Goal: Information Seeking & Learning: Learn about a topic

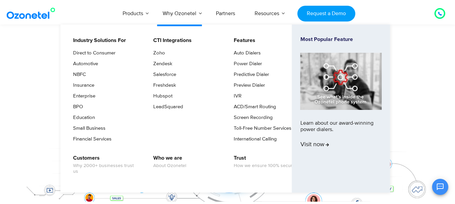
scroll to position [67, 0]
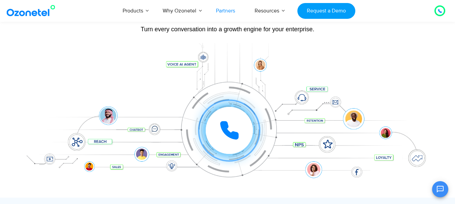
click at [229, 11] on link "Partners" at bounding box center [225, 11] width 39 height 22
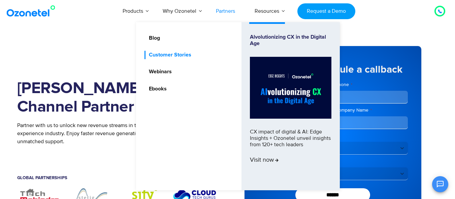
click at [187, 56] on link "Customer Stories" at bounding box center [168, 55] width 48 height 8
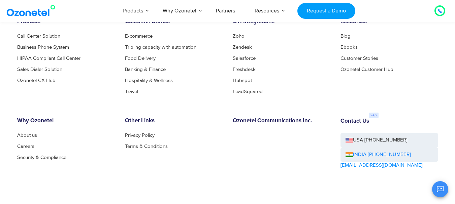
scroll to position [573, 0]
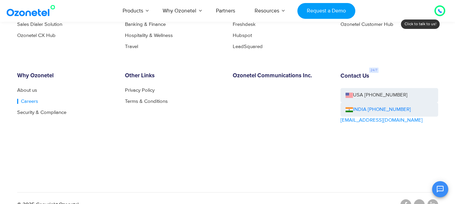
click at [22, 100] on link "Careers" at bounding box center [27, 101] width 21 height 5
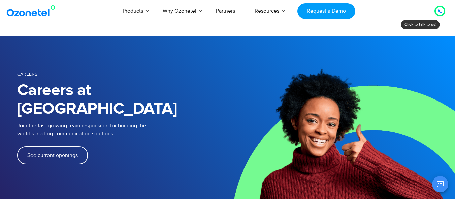
click at [51, 153] on span "See current openings" at bounding box center [52, 155] width 51 height 5
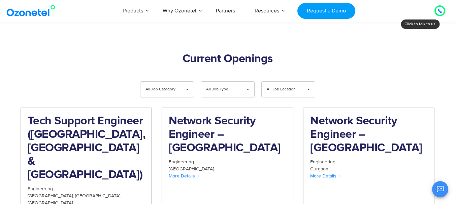
scroll to position [698, 0]
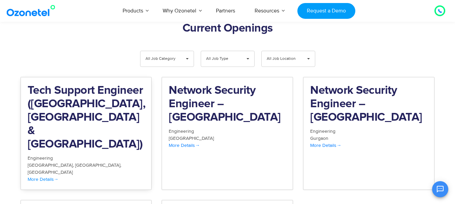
click at [51, 177] on span "More Details" at bounding box center [43, 180] width 31 height 6
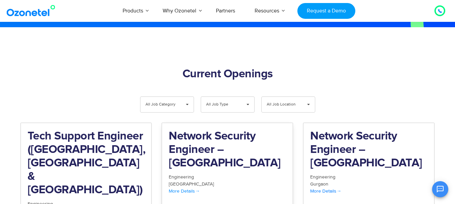
scroll to position [664, 0]
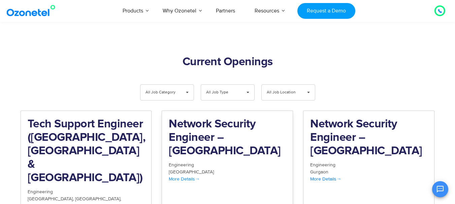
click at [185, 176] on span "More Details" at bounding box center [184, 179] width 31 height 6
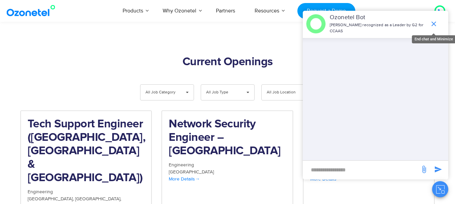
click at [431, 23] on icon "end chat or minimize" at bounding box center [434, 24] width 8 height 8
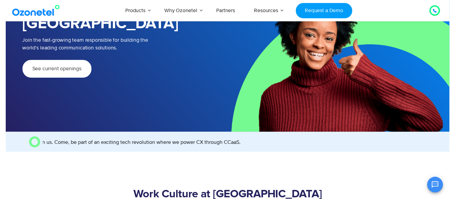
scroll to position [0, 0]
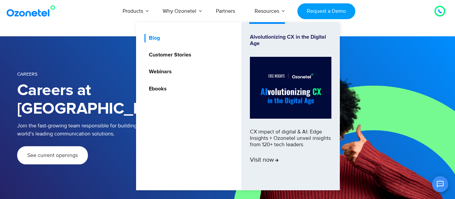
click at [155, 37] on link "Blog" at bounding box center [152, 38] width 17 height 8
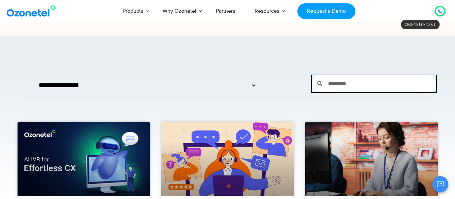
click at [332, 85] on input "Search" at bounding box center [379, 83] width 114 height 17
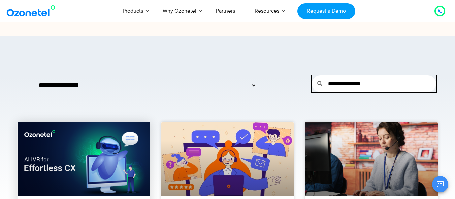
type input "**********"
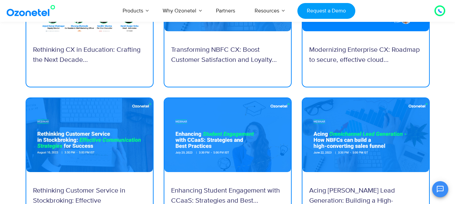
scroll to position [505, 0]
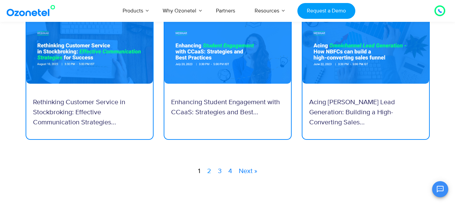
click at [210, 172] on link "2" at bounding box center [209, 171] width 4 height 10
click at [220, 171] on link "3" at bounding box center [220, 171] width 4 height 10
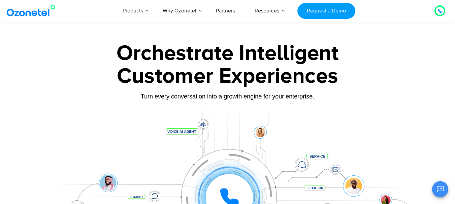
scroll to position [101, 0]
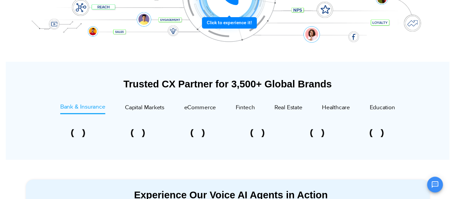
scroll to position [0, 0]
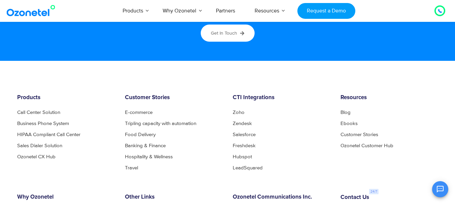
scroll to position [3486, 0]
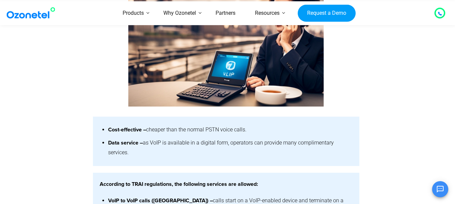
scroll to position [438, 0]
